Goal: Task Accomplishment & Management: Complete application form

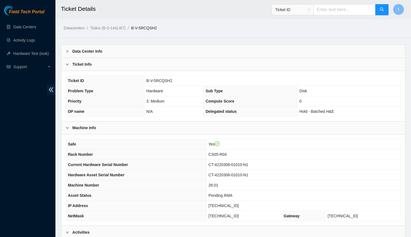
scroll to position [205, 0]
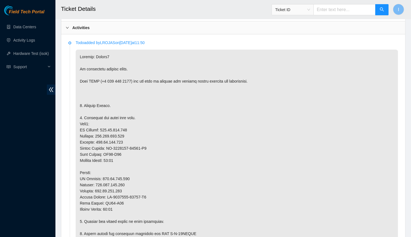
click at [113, 129] on p at bounding box center [237, 231] width 323 height 362
copy p "184.85.232.183"
click at [110, 133] on p at bounding box center [237, 231] width 323 height 362
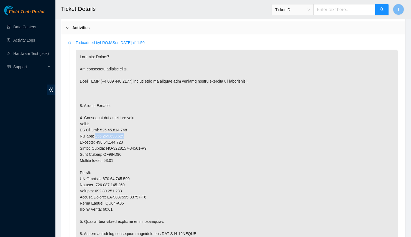
copy p "[TECHNICAL_ID]"
click at [115, 141] on p at bounding box center [237, 231] width 323 height 362
click at [114, 152] on p at bounding box center [237, 231] width 323 height 362
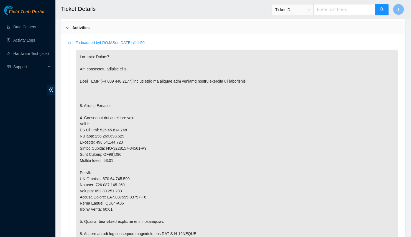
copy p "-"
click at [120, 152] on p at bounding box center [237, 231] width 323 height 362
click at [117, 153] on p at bounding box center [237, 231] width 323 height 362
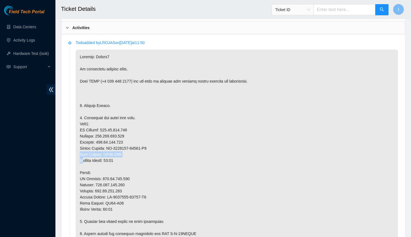
click at [108, 152] on p at bounding box center [237, 231] width 323 height 362
drag, startPoint x: 108, startPoint y: 152, endPoint x: 118, endPoint y: 151, distance: 10.3
click at [118, 151] on p at bounding box center [237, 231] width 323 height 362
click at [118, 158] on p at bounding box center [237, 231] width 323 height 362
drag, startPoint x: 118, startPoint y: 158, endPoint x: 114, endPoint y: 159, distance: 3.9
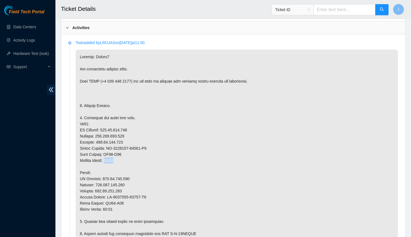
click at [114, 159] on p at bounding box center [237, 231] width 323 height 362
copy p "26:00"
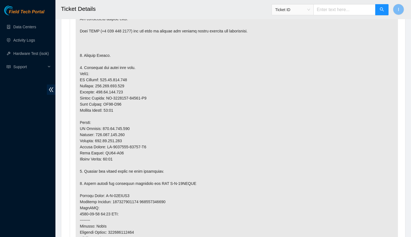
click at [115, 125] on p at bounding box center [237, 180] width 323 height 362
copy p "[TECHNICAL_ID]"
click at [116, 131] on p at bounding box center [237, 180] width 323 height 362
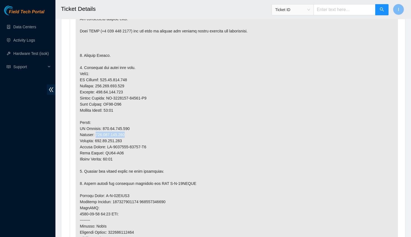
copy p "255.255.255.128"
click at [110, 153] on p at bounding box center [237, 180] width 323 height 362
click at [106, 149] on p at bounding box center [237, 180] width 323 height 362
drag, startPoint x: 106, startPoint y: 149, endPoint x: 116, endPoint y: 148, distance: 9.5
click at [116, 148] on p at bounding box center [237, 180] width 323 height 362
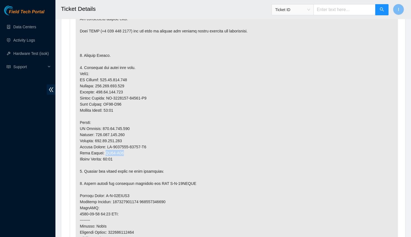
copy p "CS05-R04"
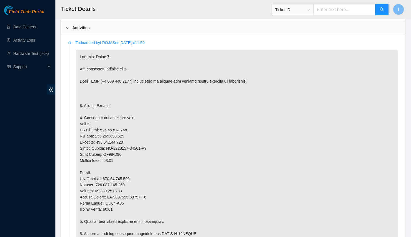
click at [150, 158] on p at bounding box center [237, 231] width 323 height 362
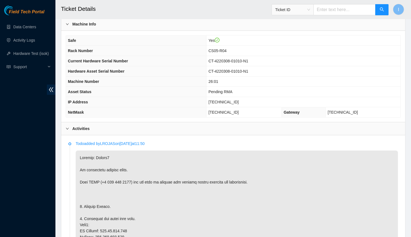
scroll to position [28, 0]
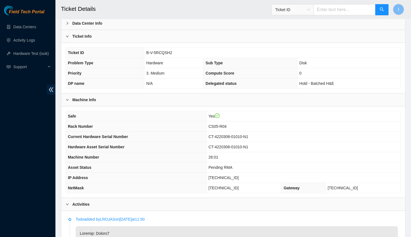
click at [248, 136] on span "CT-4220308-01010-N1" at bounding box center [229, 137] width 40 height 4
drag, startPoint x: 254, startPoint y: 136, endPoint x: 216, endPoint y: 135, distance: 38.0
click at [216, 135] on span "CT-4220308-01010-N1" at bounding box center [229, 137] width 40 height 4
copy span "CT-4220308-01010-N1"
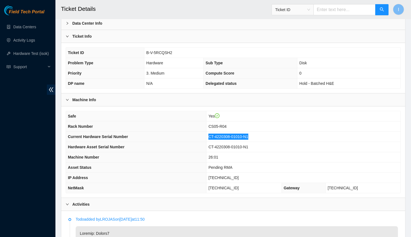
scroll to position [205, 0]
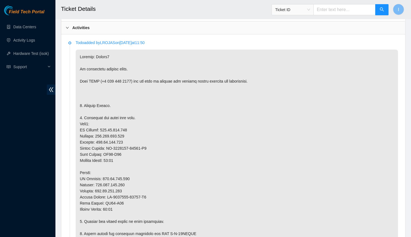
click at [137, 146] on p at bounding box center [237, 231] width 323 height 362
drag, startPoint x: 137, startPoint y: 146, endPoint x: 107, endPoint y: 145, distance: 30.2
click at [107, 145] on p at bounding box center [237, 231] width 323 height 362
copy p "CT-4220308-00996"
click at [123, 153] on p at bounding box center [237, 231] width 323 height 362
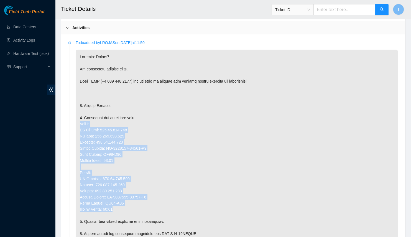
drag, startPoint x: 130, startPoint y: 205, endPoint x: 77, endPoint y: 120, distance: 100.6
click at [77, 120] on p at bounding box center [237, 231] width 323 height 362
copy p "Node0: IP Address: 184.85.232.183 Netmask: 255.255.255.128 Gateway: 184.85.232.…"
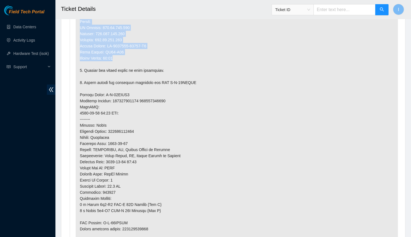
scroll to position [432, 0]
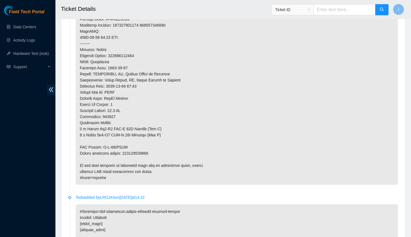
click at [138, 147] on p at bounding box center [237, 4] width 323 height 362
click at [118, 145] on p at bounding box center [237, 4] width 323 height 362
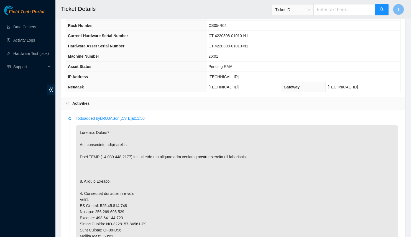
scroll to position [28, 0]
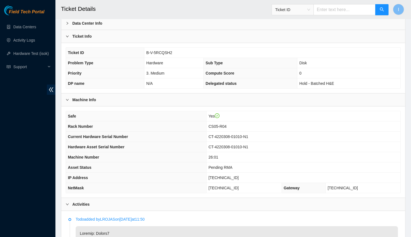
click at [230, 179] on td "[TECHNICAL_ID]" at bounding box center [304, 178] width 194 height 10
click at [229, 179] on td "[TECHNICAL_ID]" at bounding box center [304, 178] width 194 height 10
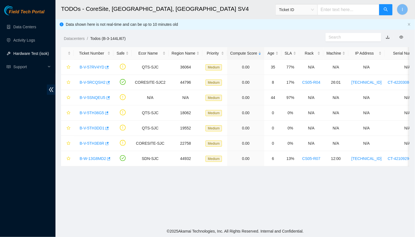
click at [24, 56] on link "Hardware Test (isok)" at bounding box center [31, 53] width 36 height 4
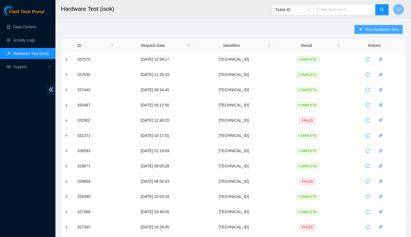
click at [356, 31] on button "Run Hardware Test" at bounding box center [379, 29] width 48 height 9
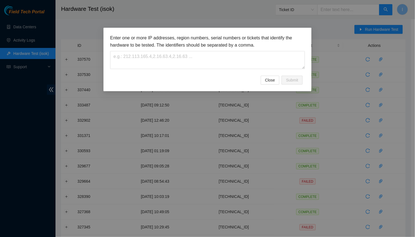
click at [216, 74] on div "Enter one or more IP addresses, region numbers, serial numbers or tickets that …" at bounding box center [207, 54] width 195 height 41
click at [212, 57] on textarea at bounding box center [207, 60] width 195 height 18
paste textarea "[TECHNICAL_ID]"
type textarea "[TECHNICAL_ID]"
click at [298, 80] on span "Submit" at bounding box center [292, 80] width 12 height 6
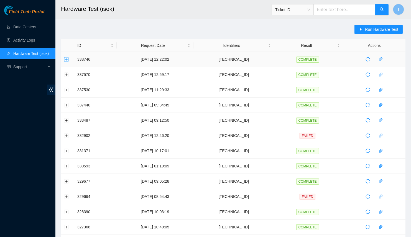
click at [66, 59] on button "Expand row" at bounding box center [66, 59] width 4 height 4
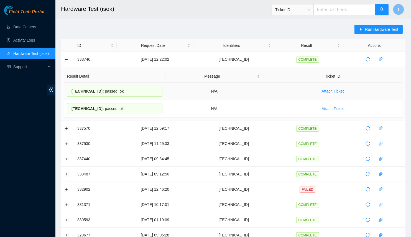
drag, startPoint x: 134, startPoint y: 112, endPoint x: 66, endPoint y: 88, distance: 72.6
click at [66, 88] on tbody "[TECHNICAL_ID] : passed: ok N/A Attach Ticket [TECHNICAL_ID] : passed: ok N/A A…" at bounding box center [233, 100] width 339 height 35
copy tbody "[TECHNICAL_ID] : passed: ok N/A Attach Ticket [TECHNICAL_ID] : passed: ok"
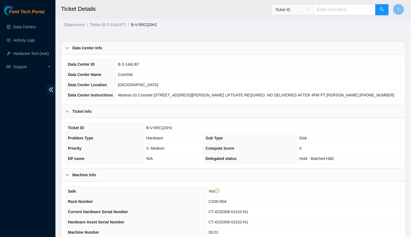
click at [164, 53] on div "Data Center Info" at bounding box center [233, 48] width 344 height 13
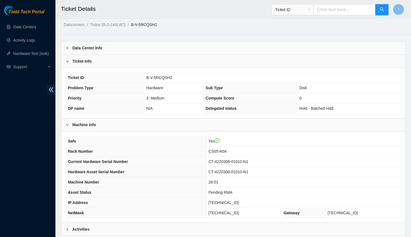
scroll to position [55, 0]
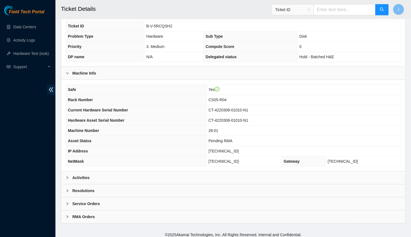
click at [226, 171] on div "Activities" at bounding box center [233, 177] width 344 height 13
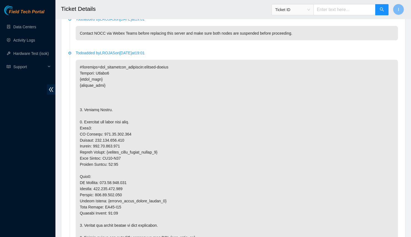
scroll to position [1871, 0]
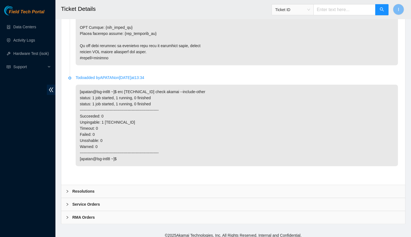
click at [103, 188] on div "Resolutions" at bounding box center [233, 191] width 344 height 13
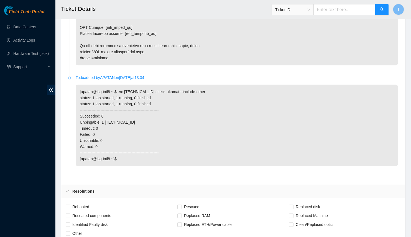
scroll to position [2007, 0]
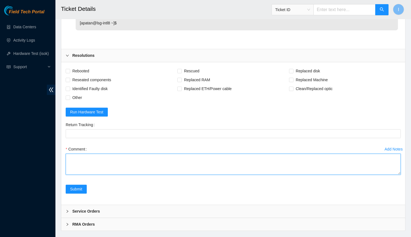
click at [160, 169] on textarea "Comment" at bounding box center [233, 164] width 335 height 21
paste textarea "B-V-5RCQSH2 Spoke with NOCC; safe Both nodes suspended - powered off old server…"
drag, startPoint x: 400, startPoint y: 169, endPoint x: 409, endPoint y: 237, distance: 68.6
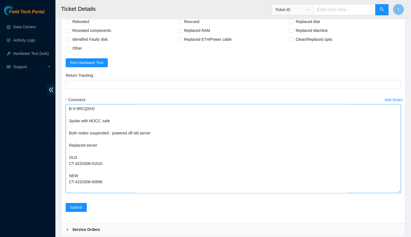
scroll to position [2082, 0]
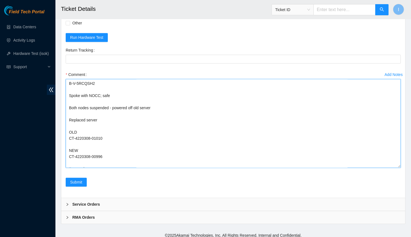
drag, startPoint x: 66, startPoint y: 92, endPoint x: 59, endPoint y: 47, distance: 45.7
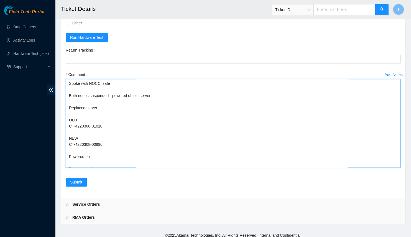
click at [113, 87] on textarea "Spoke with NOCC; safe Both nodes suspended - powered off old server Replaced se…" at bounding box center [233, 123] width 335 height 89
drag, startPoint x: 105, startPoint y: 95, endPoint x: 100, endPoint y: 100, distance: 7.1
click at [105, 95] on textarea "Spoke with NOCC; safe Both nodes suspended - powered off old server Replaced se…" at bounding box center [233, 123] width 335 height 89
click at [90, 108] on textarea "Spoke with NOCC; safe Both nodes suspended - powered off old server Replaced se…" at bounding box center [233, 123] width 335 height 89
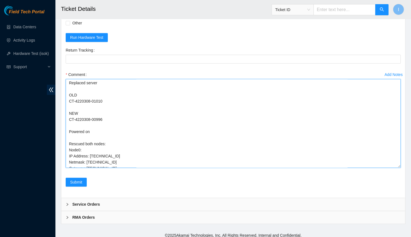
click at [99, 119] on textarea "Spoke with NOCC; safe Both nodes suspended - powered off old server Replaced se…" at bounding box center [233, 123] width 335 height 89
click at [99, 114] on textarea "Spoke with NOCC; safe Both nodes suspended - powered off old server Replaced se…" at bounding box center [233, 123] width 335 height 89
drag, startPoint x: 99, startPoint y: 114, endPoint x: 80, endPoint y: 115, distance: 19.2
click at [80, 115] on textarea "Spoke with NOCC; safe Both nodes suspended - powered off old server Replaced se…" at bounding box center [233, 123] width 335 height 89
type textarea "Spoke with NOCC; safe Both nodes suspended - powered off old server Replaced se…"
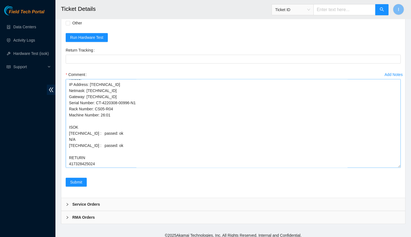
scroll to position [95, 0]
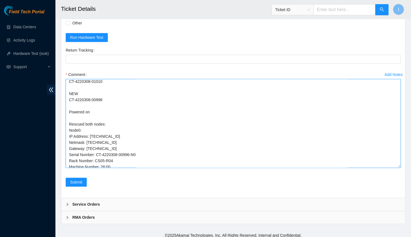
click at [221, 104] on textarea "Spoke with NOCC; safe Both nodes suspended - powered off old server Replaced se…" at bounding box center [233, 123] width 335 height 89
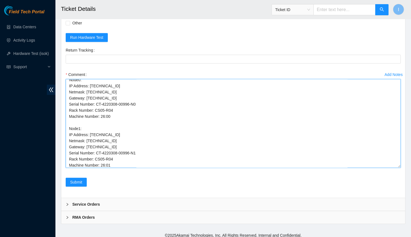
scroll to position [145, 0]
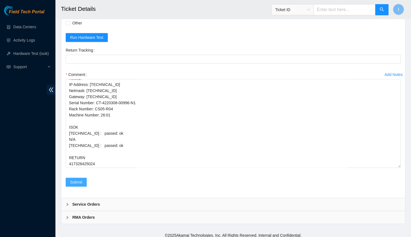
click at [78, 180] on span "Submit" at bounding box center [76, 182] width 12 height 6
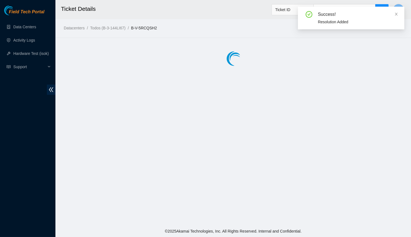
scroll to position [0, 0]
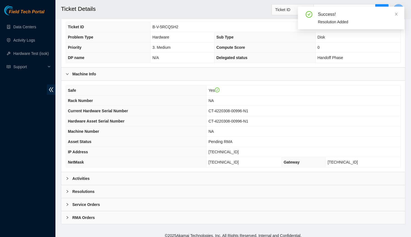
drag, startPoint x: 100, startPoint y: 166, endPoint x: 105, endPoint y: 175, distance: 10.8
click at [100, 168] on div "Safe Yes Rack Number NA Current Hardware Serial Number CT-4220308-00996-N1 Hard…" at bounding box center [233, 126] width 344 height 91
drag, startPoint x: 105, startPoint y: 175, endPoint x: 101, endPoint y: 169, distance: 6.7
click at [105, 174] on div "Activities" at bounding box center [233, 178] width 344 height 13
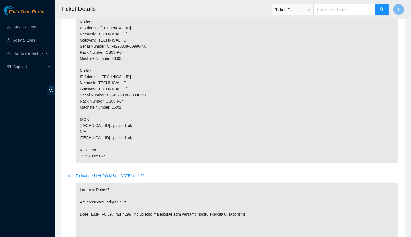
scroll to position [306, 0]
